Goal: Transaction & Acquisition: Purchase product/service

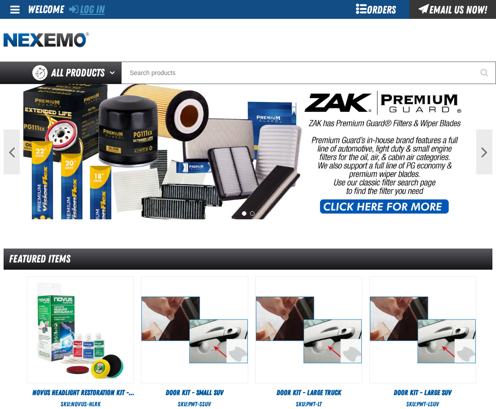
click at [83, 5] on link "Log In" at bounding box center [86, 9] width 35 height 13
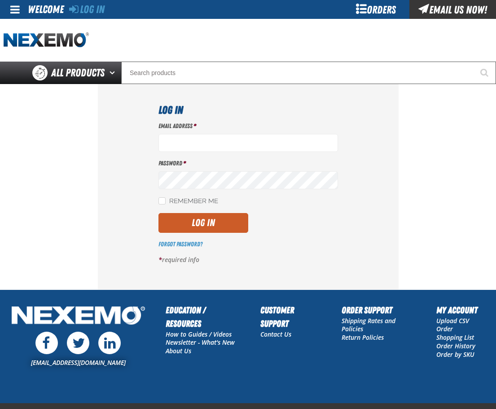
type input "[EMAIL_ADDRESS][DOMAIN_NAME]"
click at [222, 234] on div "Email Address * [EMAIL_ADDRESS][DOMAIN_NAME] Password * Remember Me Log In *" at bounding box center [249, 196] width 180 height 149
click at [214, 231] on button "Log In" at bounding box center [204, 223] width 90 height 20
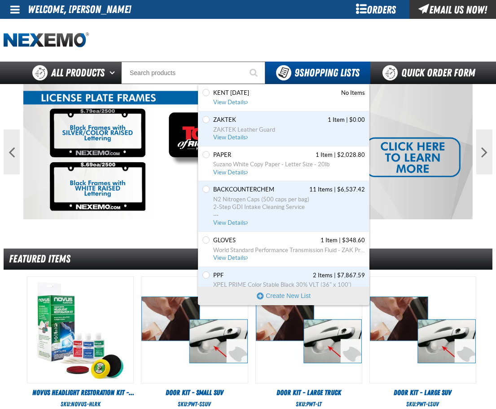
scroll to position [128, 0]
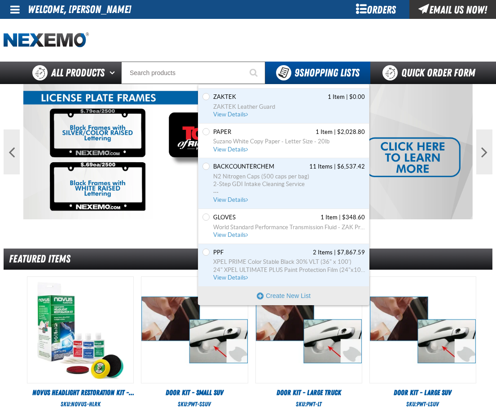
click at [210, 166] on div "Set the BACKCOUNTERCHEM as Default" at bounding box center [207, 183] width 9 height 41
click at [207, 166] on input "Set the BACKCOUNTERCHEM as Default" at bounding box center [206, 166] width 7 height 7
radio input "true"
click at [228, 197] on span "View Details" at bounding box center [231, 199] width 36 height 7
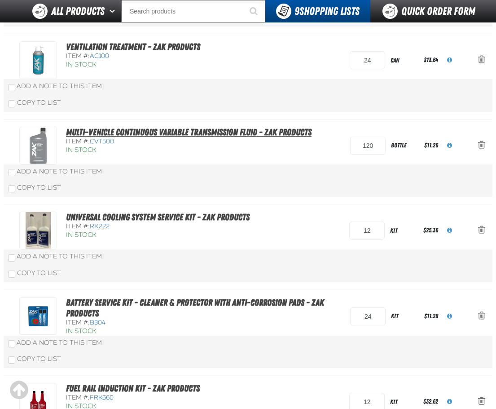
scroll to position [210, 0]
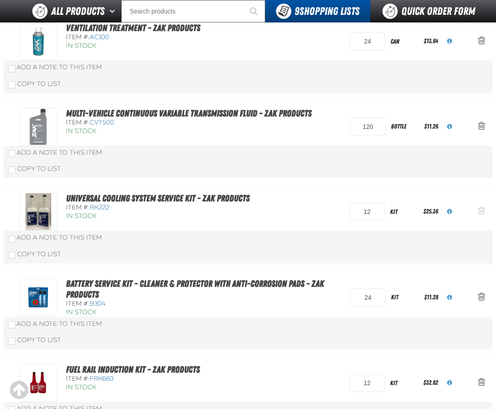
click at [480, 207] on span "Action Remove Universal Cooling System Service Kit - ZAK Products from BACKCOUN…" at bounding box center [481, 210] width 7 height 9
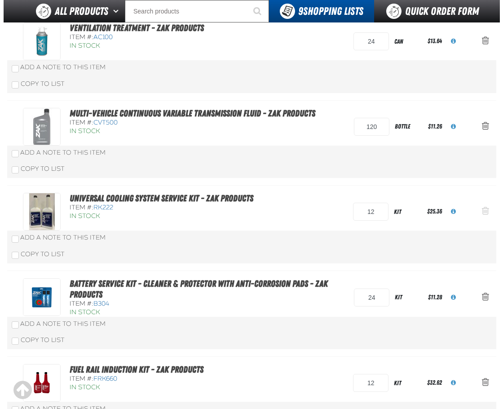
scroll to position [0, 0]
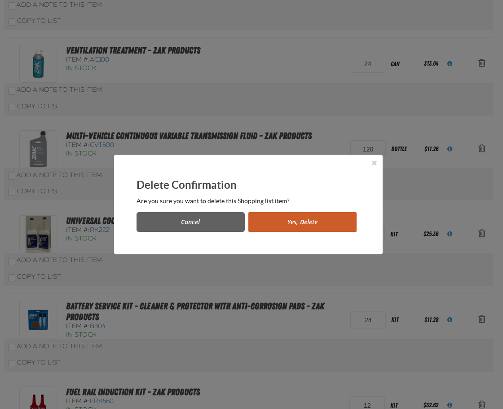
click at [332, 217] on button "Yes, Delete" at bounding box center [302, 222] width 108 height 20
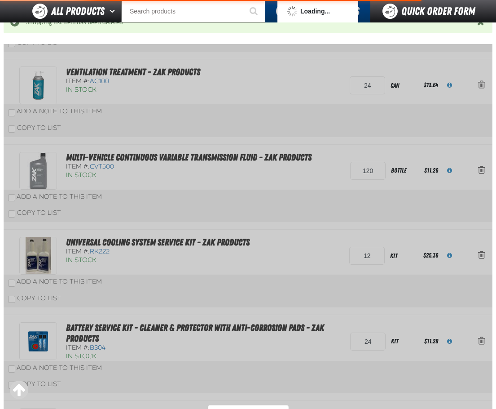
scroll to position [254, 0]
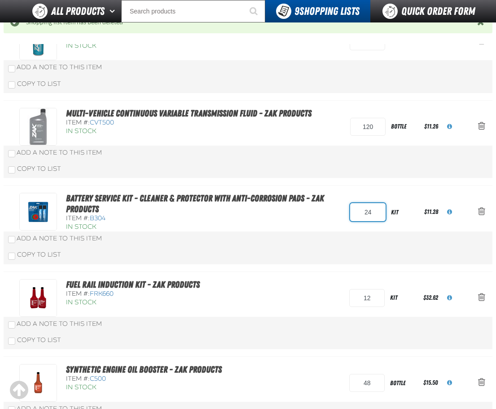
click at [358, 211] on input "24" at bounding box center [367, 212] width 35 height 18
type input "36"
click at [315, 239] on div "Add a Note to This Item" at bounding box center [248, 238] width 480 height 9
click at [480, 297] on span "Action Remove Fuel Rail Induction Kit - ZAK Products from BACKCOUNTERCHEM" at bounding box center [481, 296] width 7 height 9
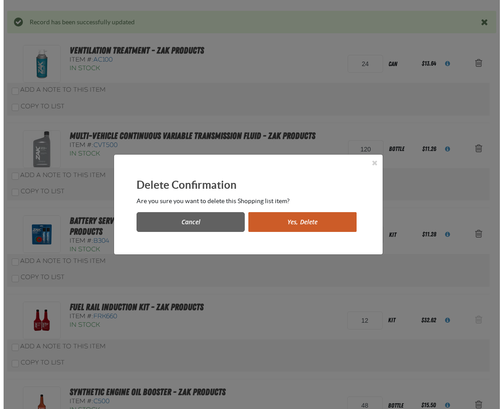
scroll to position [0, 0]
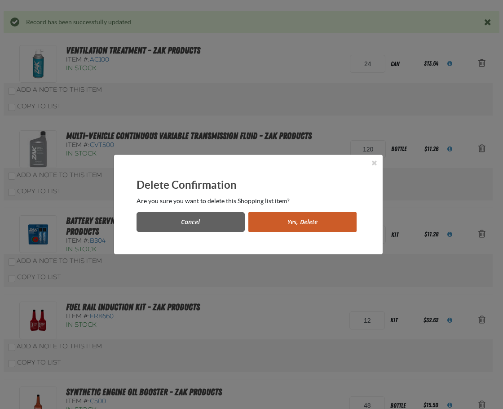
click at [332, 219] on button "Yes, Delete" at bounding box center [302, 222] width 108 height 20
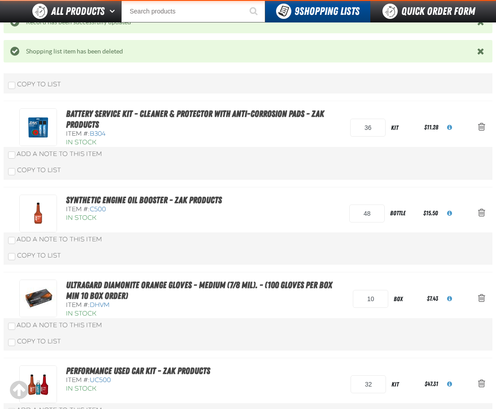
scroll to position [359, 0]
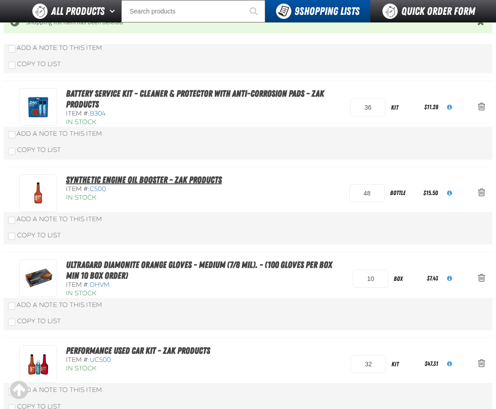
click at [187, 183] on link "Synthetic Engine Oil Booster - ZAK Products" at bounding box center [144, 179] width 156 height 11
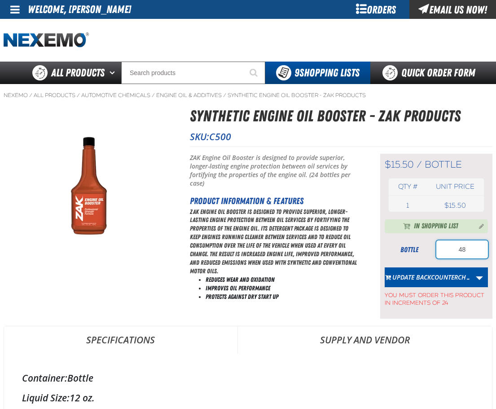
click at [461, 250] on input "48" at bounding box center [463, 249] width 52 height 18
type input "96"
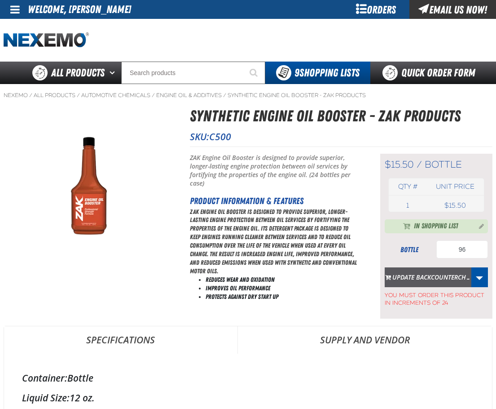
click at [443, 274] on button "Update BACKCOUNTERCH…" at bounding box center [428, 277] width 87 height 20
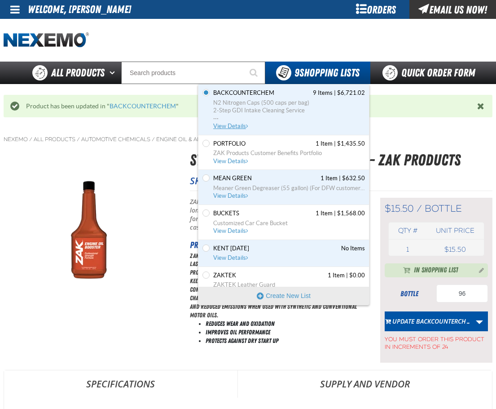
click at [238, 122] on link "BACKCOUNTERCHEM 9 Items | $6,721.02 N2 Nitrogen Caps (500 caps per bag) 2-Step …" at bounding box center [289, 109] width 154 height 41
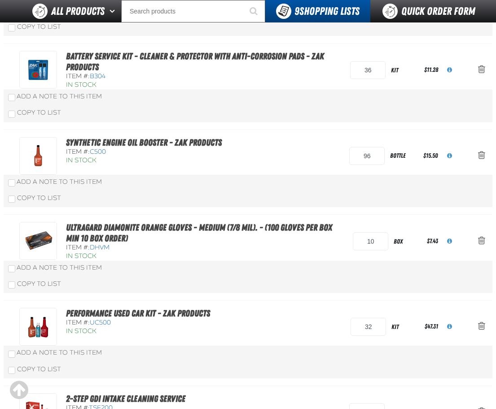
scroll to position [419, 0]
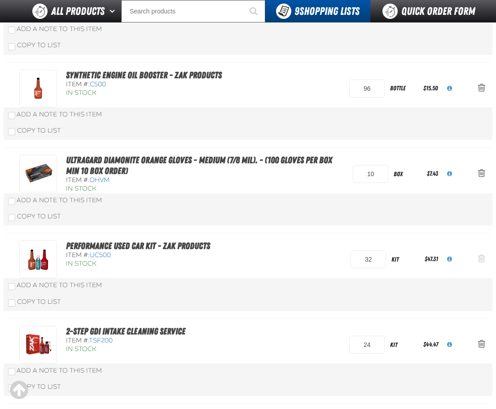
click at [486, 261] on button "Action Remove Performance Used Car Kit - ZAK Products from BACKCOUNTERCHEM" at bounding box center [482, 259] width 22 height 20
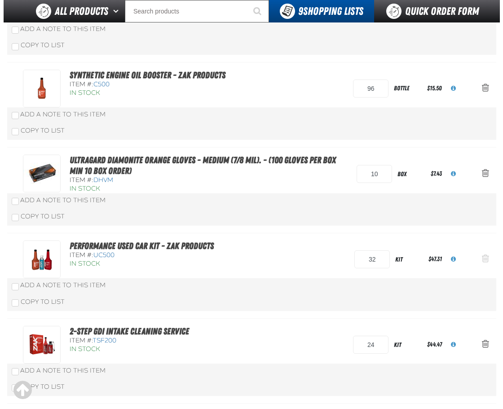
scroll to position [0, 0]
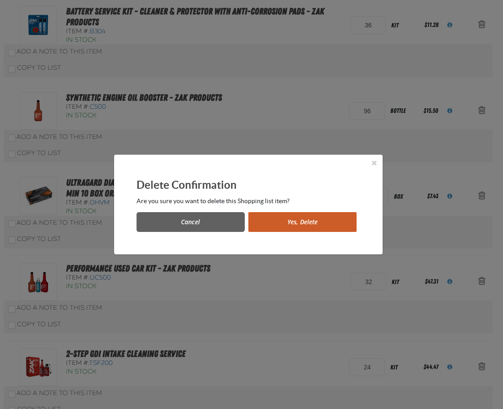
click at [336, 224] on button "Yes, Delete" at bounding box center [302, 222] width 108 height 20
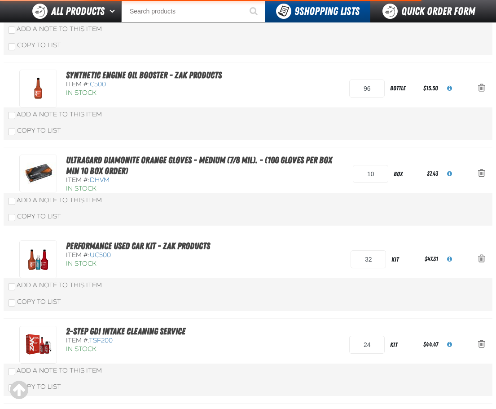
scroll to position [463, 0]
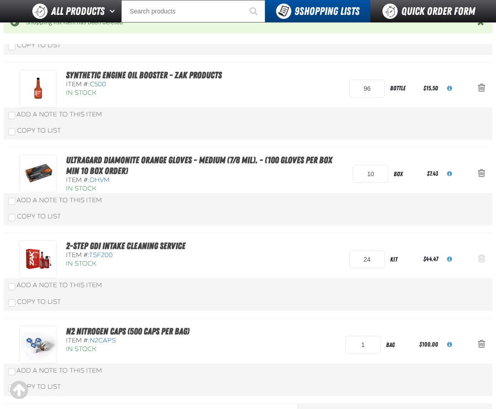
click at [489, 257] on button "Action Remove 2-Step GDI Intake Cleaning Service from BACKCOUNTERCHEM" at bounding box center [482, 259] width 22 height 20
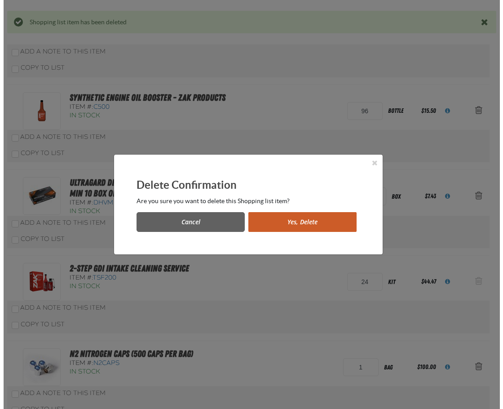
scroll to position [0, 0]
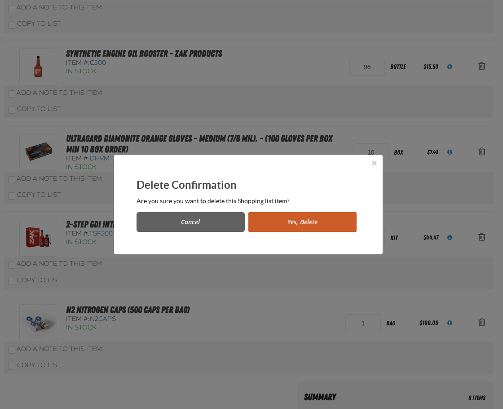
click at [311, 211] on div "Cancel Yes, [GEOGRAPHIC_DATA]" at bounding box center [249, 218] width 224 height 27
click at [320, 234] on div "Delete Confirmation Are you sure you want to delete this Shopping list item? Ca…" at bounding box center [248, 205] width 269 height 100
click at [316, 225] on button "Yes, Delete" at bounding box center [302, 222] width 108 height 20
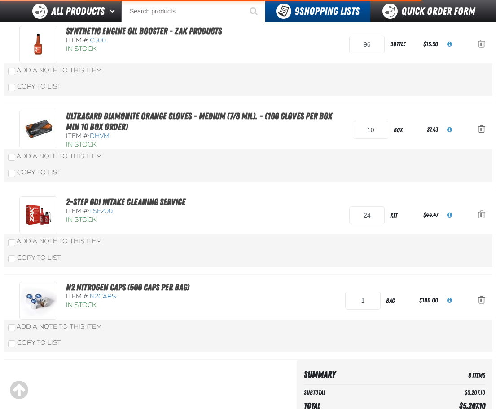
scroll to position [507, 0]
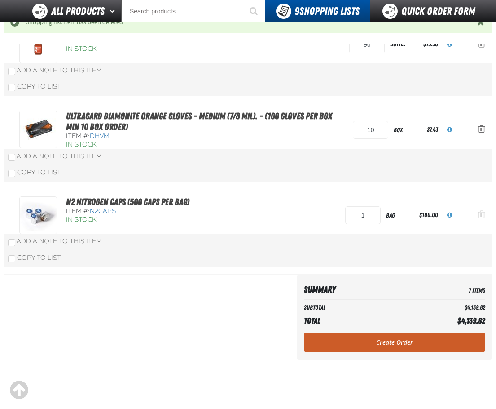
click at [487, 214] on button "Action Remove N2 Nitrogen Caps (500 caps per bag) from BACKCOUNTERCHEM" at bounding box center [482, 215] width 22 height 20
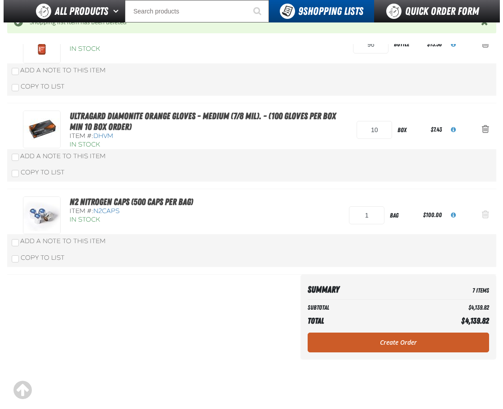
scroll to position [0, 0]
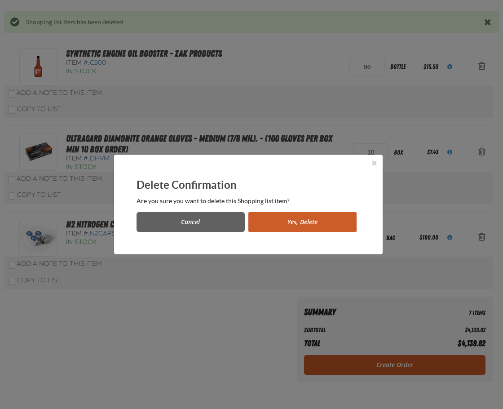
click at [316, 221] on button "Yes, Delete" at bounding box center [302, 222] width 108 height 20
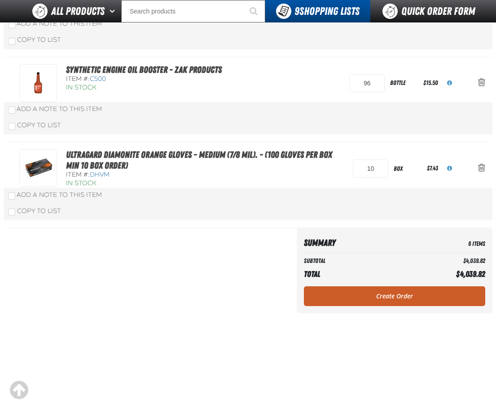
scroll to position [359, 0]
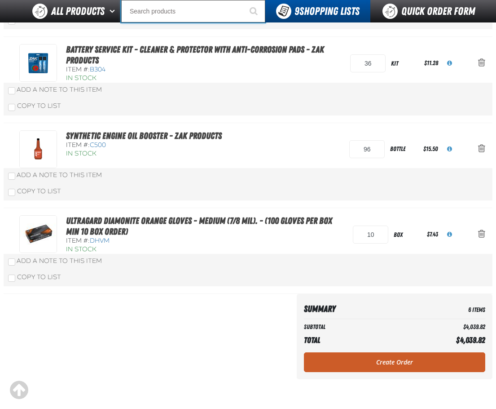
click at [171, 9] on input "Search" at bounding box center [193, 11] width 144 height 22
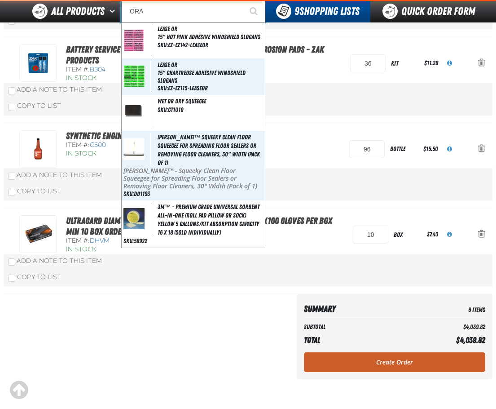
type input "ORAN"
type input "ORANGE"
type input "ORANG"
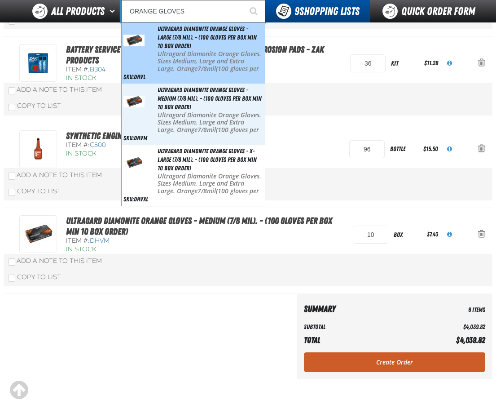
click at [198, 40] on span "Ultragard Diamonite Orange Gloves - Large (7/8 mil). - (100 gloves per box MIN …" at bounding box center [207, 37] width 99 height 24
type input "Ultragard Diamonite Orange Gloves - Large (7/8 mil). - (100 gloves per box MIN …"
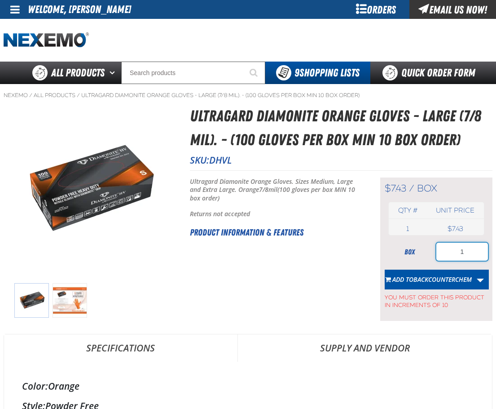
click at [466, 254] on input "1" at bounding box center [463, 252] width 52 height 18
type input "10"
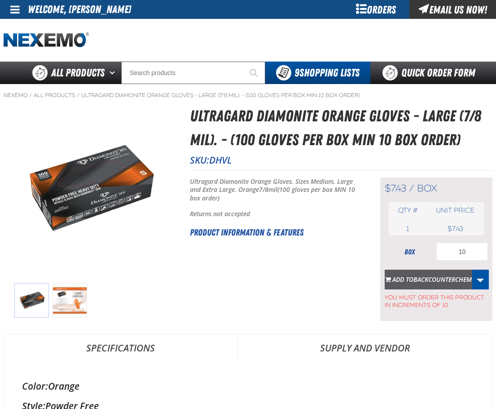
click at [453, 284] on button "Add to BACKCOUNTERCHEM" at bounding box center [429, 280] width 88 height 20
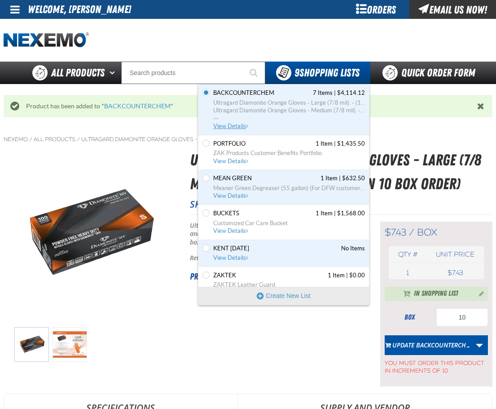
click at [234, 125] on span "View Details" at bounding box center [231, 126] width 36 height 7
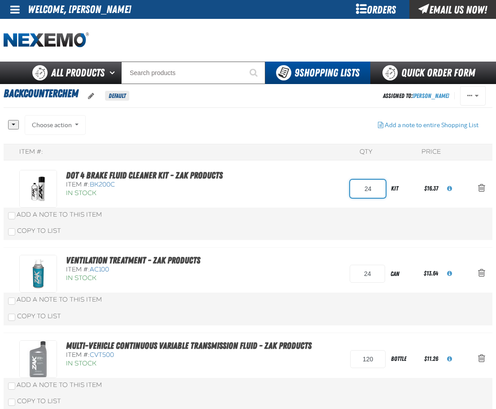
click at [357, 190] on input "24" at bounding box center [367, 189] width 35 height 18
type input "36"
click at [341, 218] on div "DOT 4 Brake Fluid Cleaner Kit - ZAK Products Item #: BK200C In Stock 36 kit" at bounding box center [248, 205] width 489 height 85
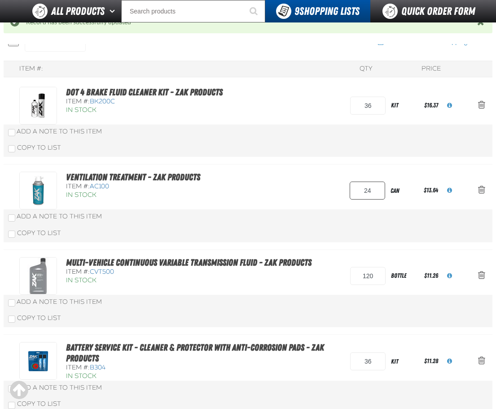
scroll to position [61, 0]
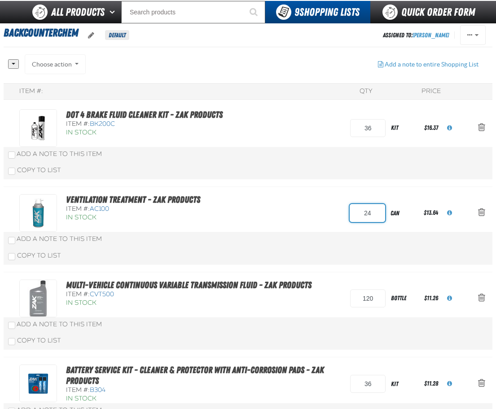
click at [352, 211] on input "24" at bounding box center [367, 213] width 35 height 18
type input "12"
click at [302, 253] on div "Ventilation Treatment - ZAK Products Item #: AC100 In Stock 12 can" at bounding box center [248, 229] width 489 height 85
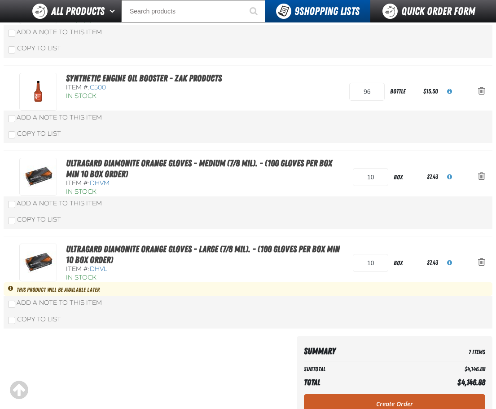
scroll to position [436, 0]
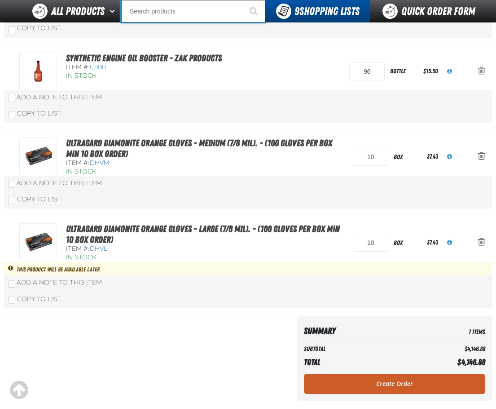
click at [175, 10] on input "Search" at bounding box center [193, 11] width 144 height 22
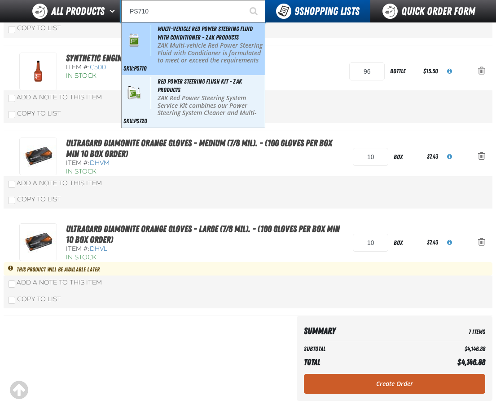
click at [200, 51] on p "ZAK Multi-vehicle Red Power Steering Fluid with Conditioner is formulated to me…" at bounding box center [211, 72] width 106 height 60
type input "Multi-Vehicle Red Power Steering Fluid with Conditioner - ZAK Products"
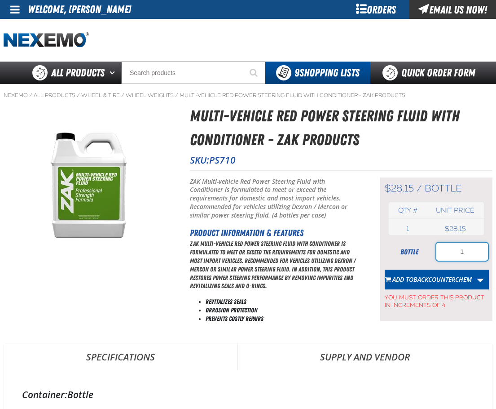
click at [464, 246] on input "1" at bounding box center [463, 252] width 52 height 18
click at [468, 248] on input "1" at bounding box center [463, 252] width 52 height 18
type input "8"
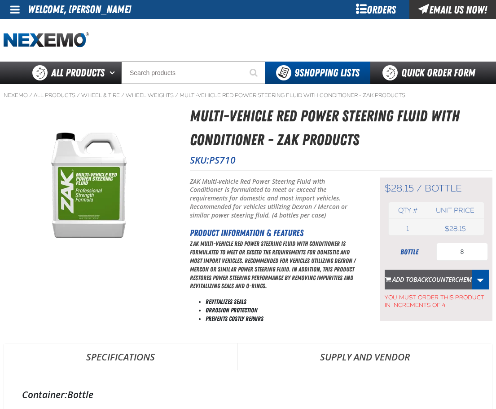
click at [441, 280] on span "BACKCOUNTERCHEM" at bounding box center [443, 279] width 58 height 9
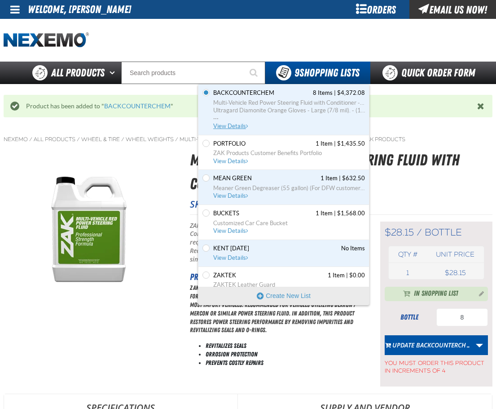
click at [226, 126] on span "View Details" at bounding box center [231, 126] width 36 height 7
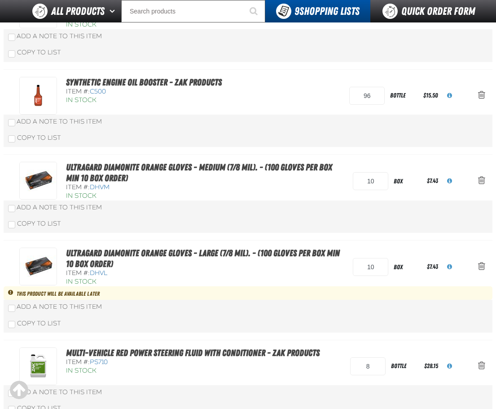
scroll to position [419, 0]
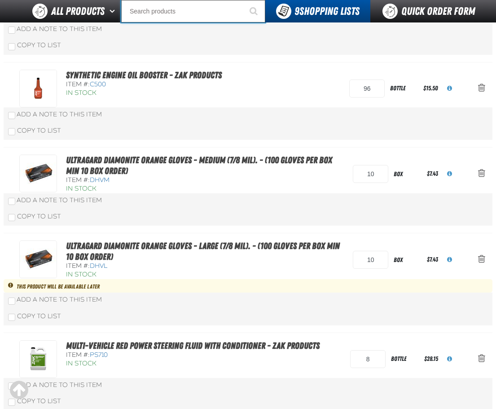
click at [163, 13] on input "Search" at bounding box center [193, 11] width 144 height 22
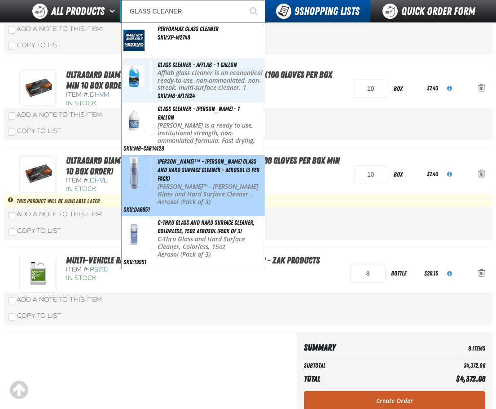
scroll to position [524, 0]
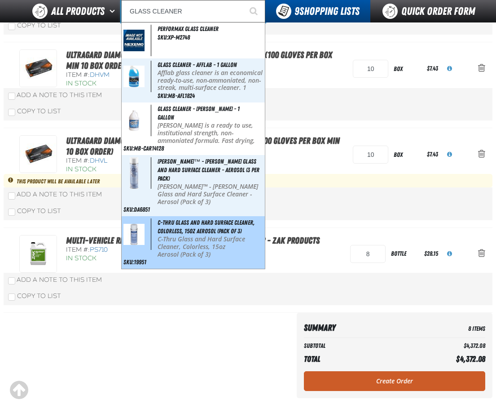
click at [210, 235] on p "C-Thru Glass and Hard Surface Cleaner, Colorless, 15oz Aerosol (Pack of 3)" at bounding box center [211, 246] width 106 height 22
type input "C-Thru Glass and Hard Surface Cleaner, Colorless, 15oz Aerosol (Pack of 3)"
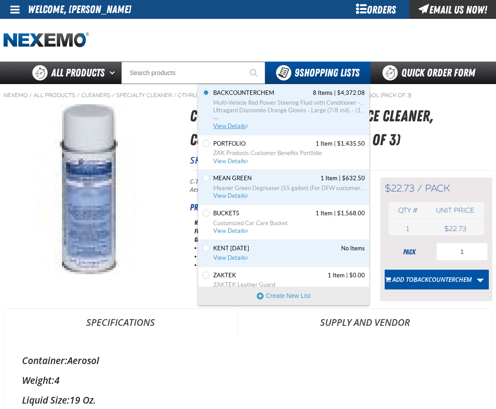
click at [231, 128] on span "View Details" at bounding box center [231, 126] width 36 height 7
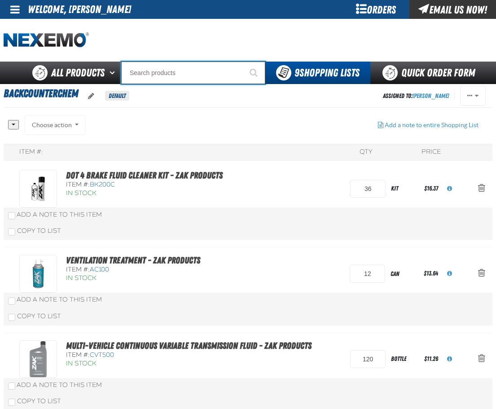
click at [179, 83] on input "Search" at bounding box center [193, 73] width 144 height 22
type input "Q"
type input "QR Lube Sticker Printer"
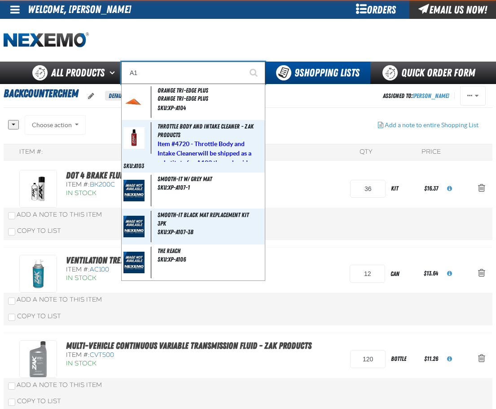
type input "A"
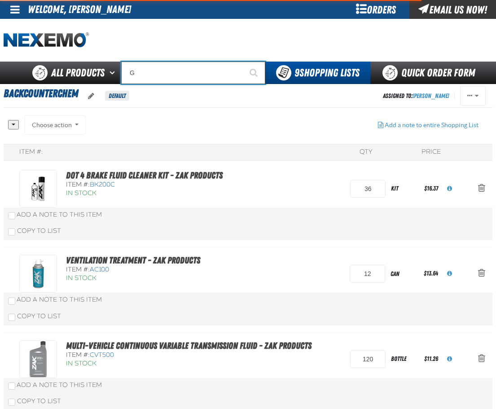
type input "GA"
type input "GAS SAVER"
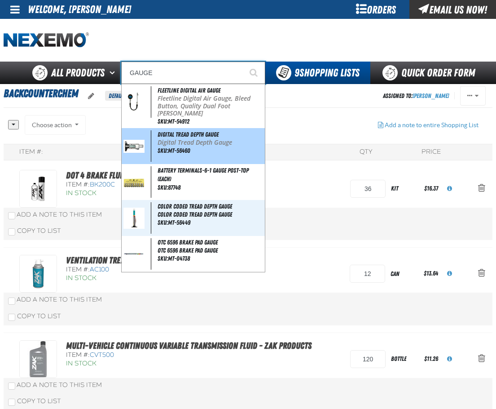
click at [177, 131] on span "Digital Tread Depth Gauge" at bounding box center [188, 134] width 61 height 7
type input "Digital Tread Depth Gauge"
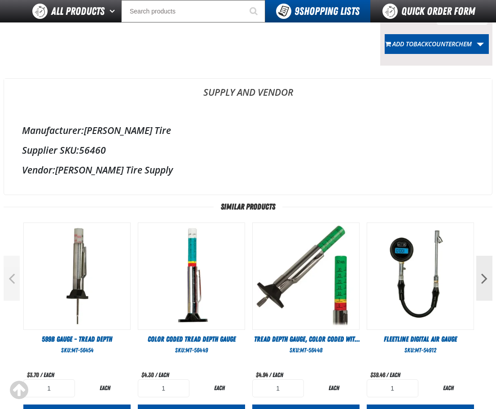
scroll to position [210, 0]
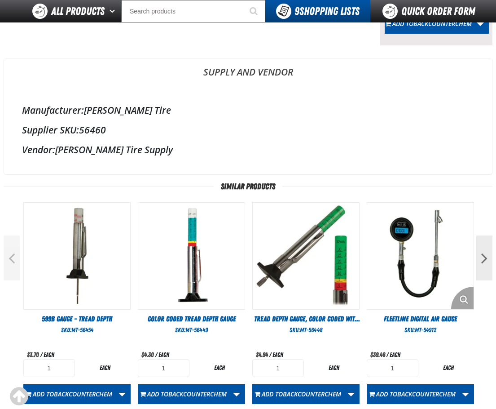
click at [424, 260] on img "View Details of the Fleetline Digital Air Gauge" at bounding box center [421, 256] width 106 height 106
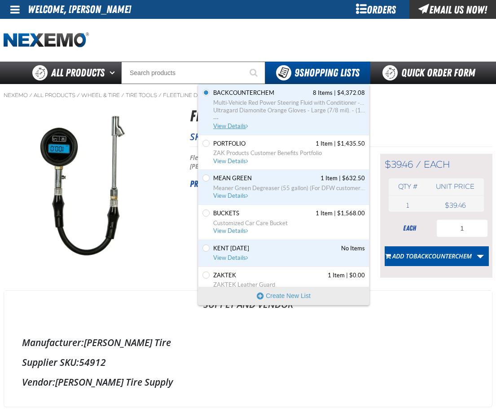
click at [239, 128] on span "View Details" at bounding box center [231, 126] width 36 height 7
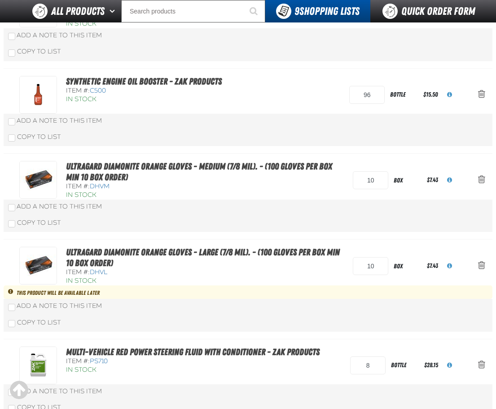
scroll to position [524, 0]
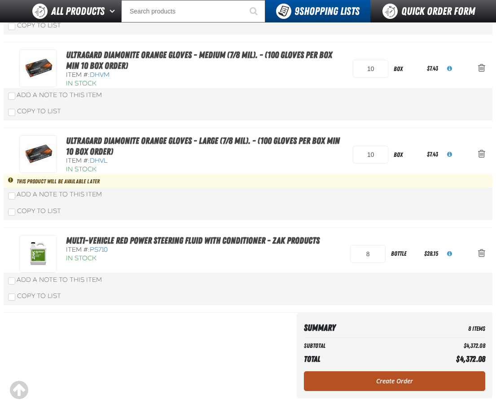
click at [366, 373] on link "Create Order" at bounding box center [395, 381] width 182 height 20
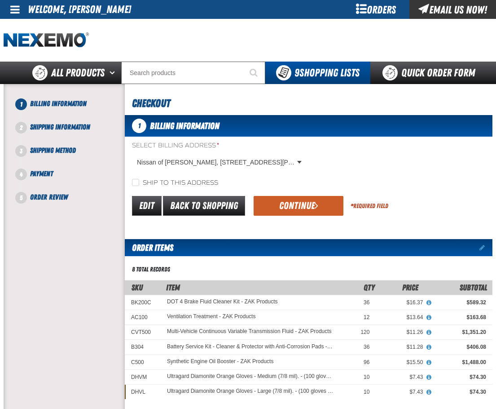
click at [155, 184] on label "Ship to this address" at bounding box center [175, 183] width 86 height 9
click at [139, 184] on input "Ship to this address" at bounding box center [135, 182] width 7 height 7
checkbox input "true"
click at [263, 200] on button "Continue" at bounding box center [299, 206] width 90 height 20
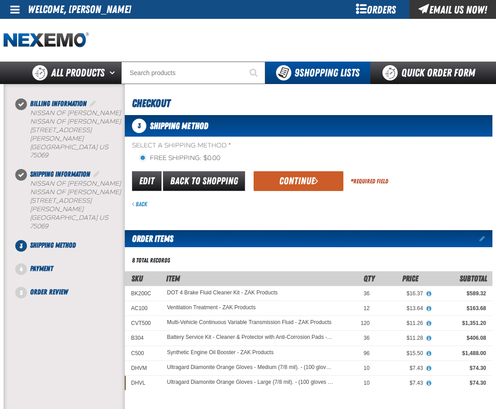
drag, startPoint x: 280, startPoint y: 189, endPoint x: 293, endPoint y: 233, distance: 45.5
click at [292, 231] on div "3 Shipping Method Select a Shipping Method * Free Shipping: $0.00 flat_rate_2 p…" at bounding box center [309, 337] width 368 height 445
click at [157, 179] on link "Edit" at bounding box center [147, 181] width 30 height 20
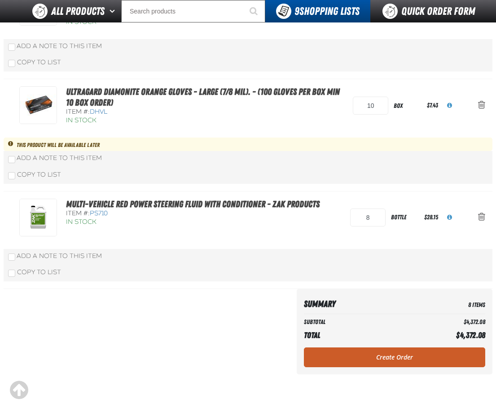
scroll to position [629, 0]
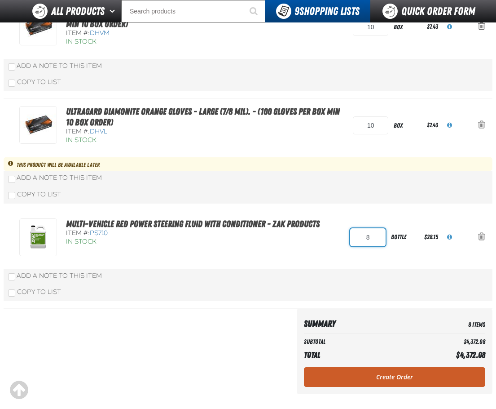
click at [360, 232] on input "8" at bounding box center [367, 237] width 35 height 18
type input "4"
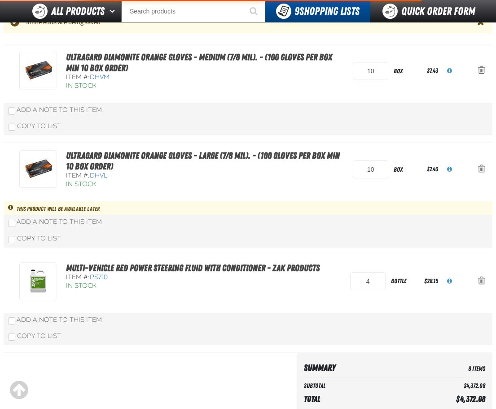
scroll to position [673, 0]
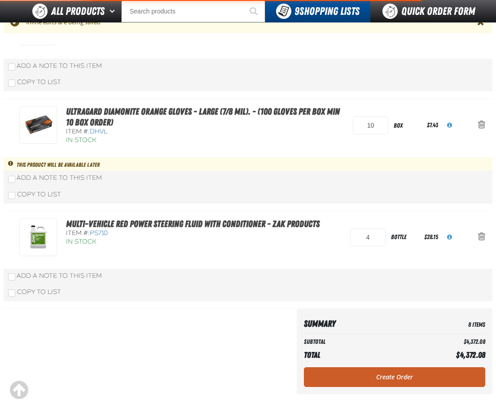
click at [328, 264] on div "Multi-Vehicle Red Power Steering Fluid with Conditioner - ZAK Products Item #: …" at bounding box center [248, 260] width 489 height 98
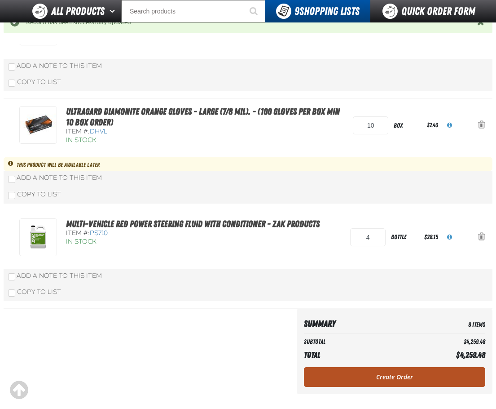
click at [379, 379] on link "Create Order" at bounding box center [395, 377] width 182 height 20
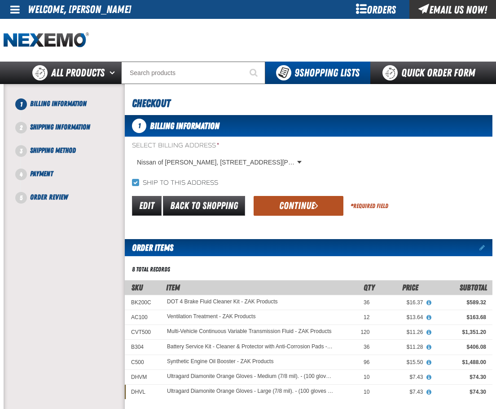
click at [292, 202] on button "Continue" at bounding box center [299, 206] width 90 height 20
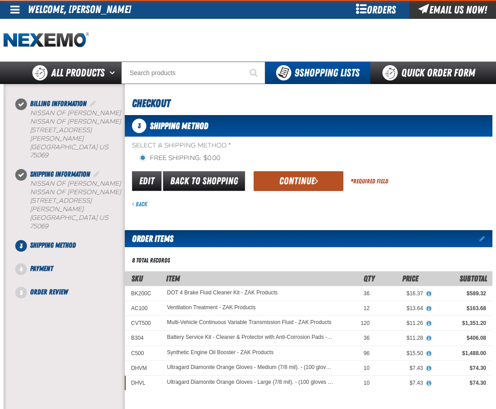
click at [303, 190] on button "Continue" at bounding box center [299, 181] width 90 height 20
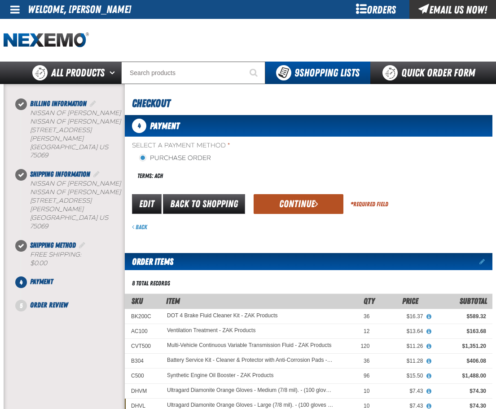
click at [306, 195] on button "Continue" at bounding box center [299, 204] width 90 height 20
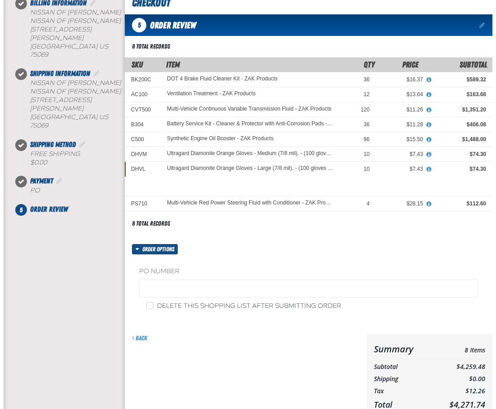
scroll to position [210, 0]
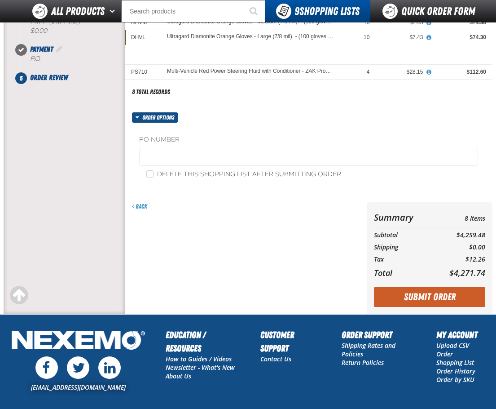
click at [446, 295] on button "Submit Order" at bounding box center [429, 297] width 111 height 20
